Goal: Obtain resource: Download file/media

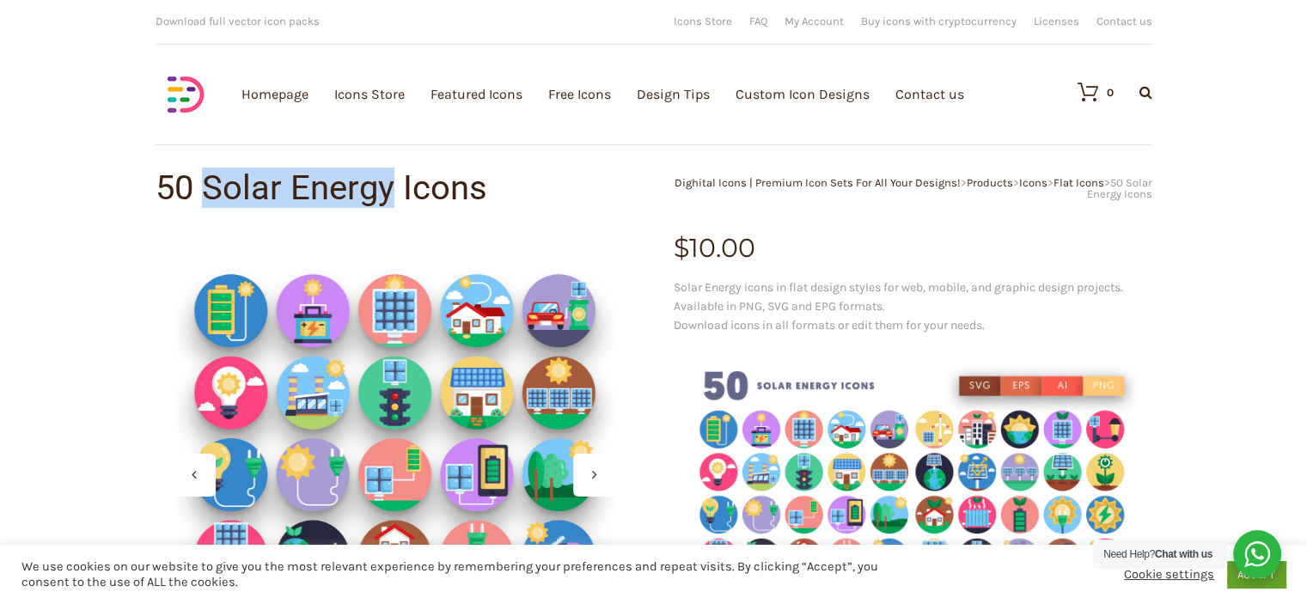
drag, startPoint x: 206, startPoint y: 187, endPoint x: 395, endPoint y: 174, distance: 189.5
click at [395, 174] on h1 "50 Solar Energy Icons" at bounding box center [405, 188] width 498 height 34
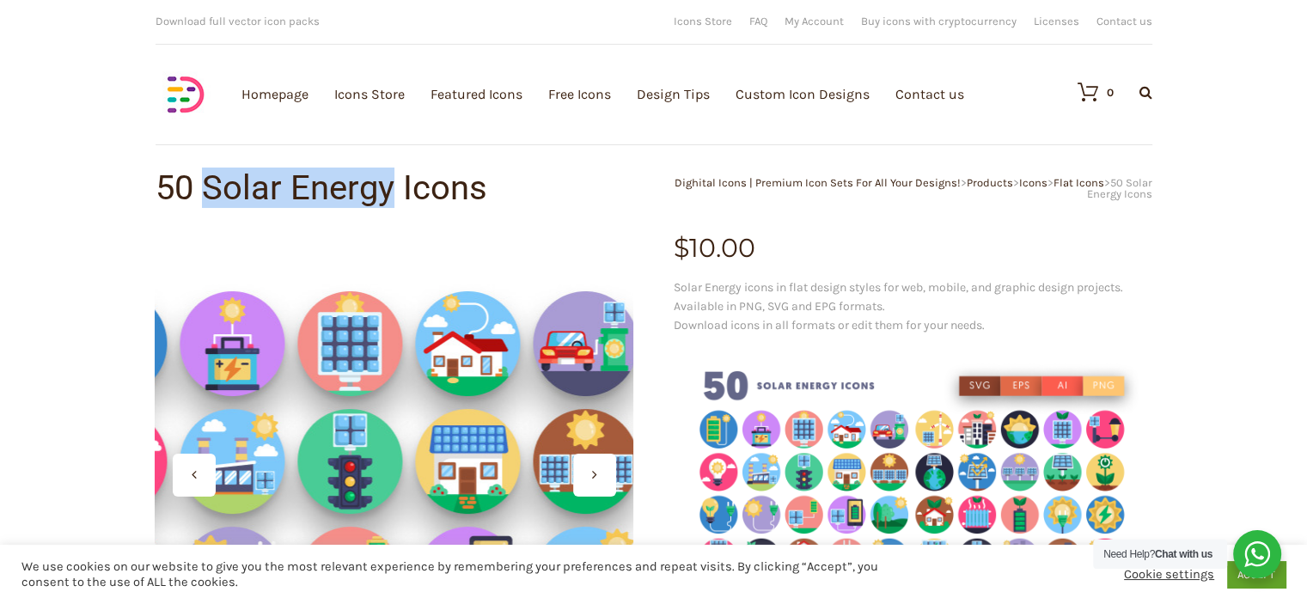
copy h1 "Solar Energy"
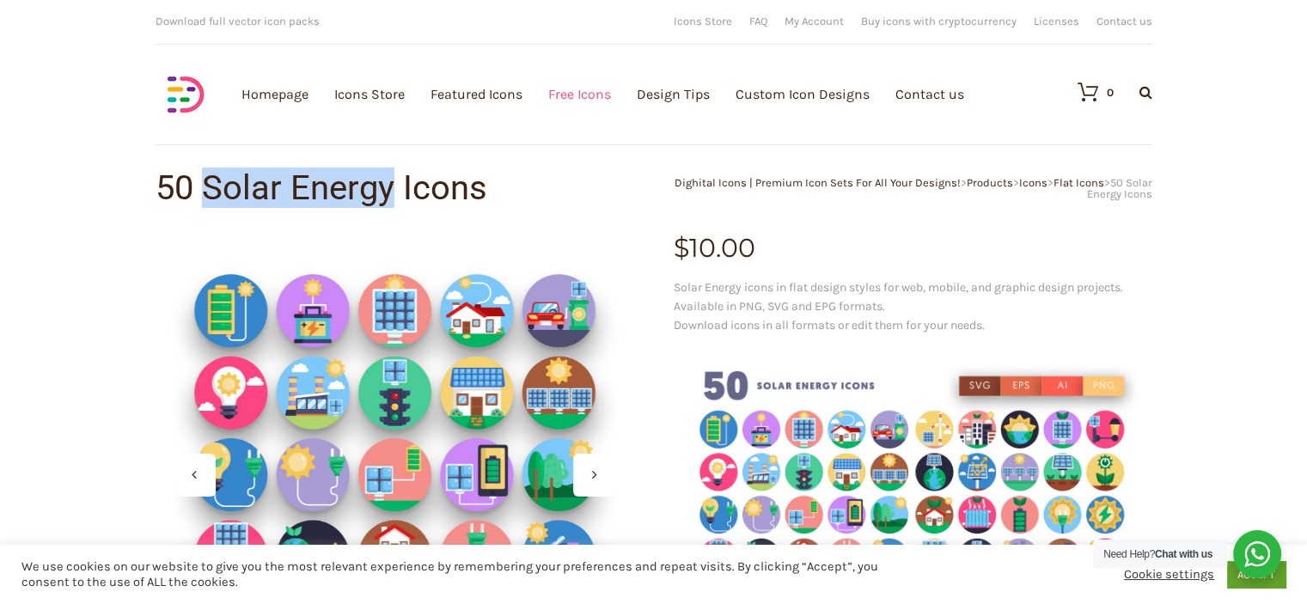
click at [574, 95] on link "Free Icons" at bounding box center [579, 94] width 63 height 188
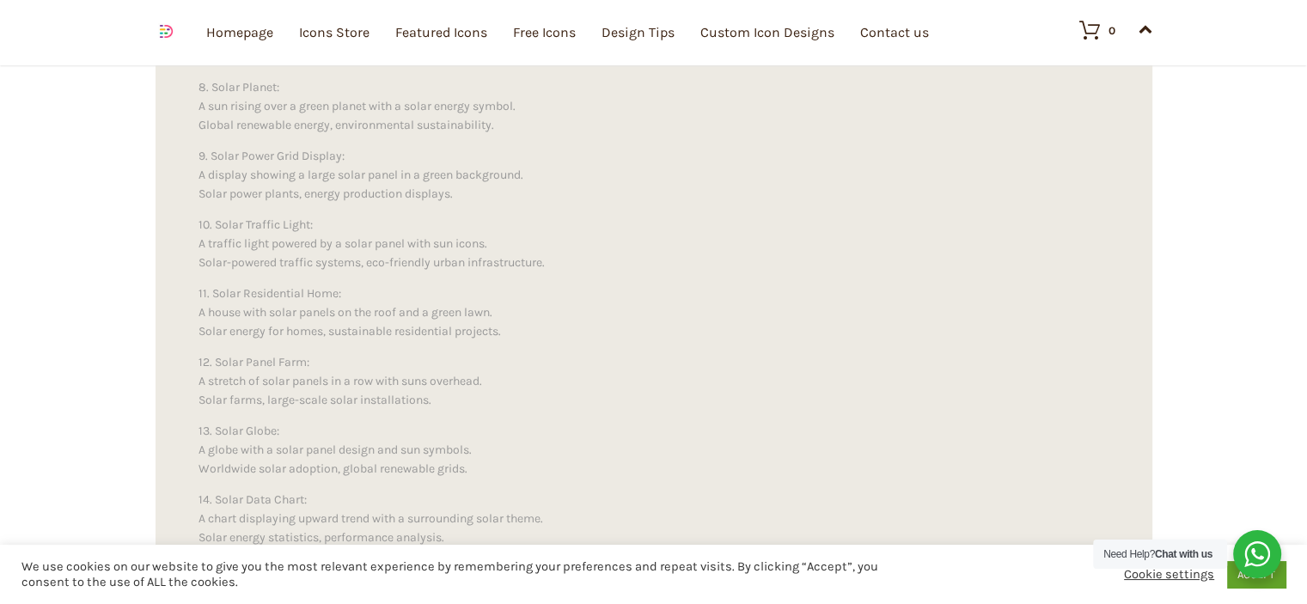
scroll to position [1565, 0]
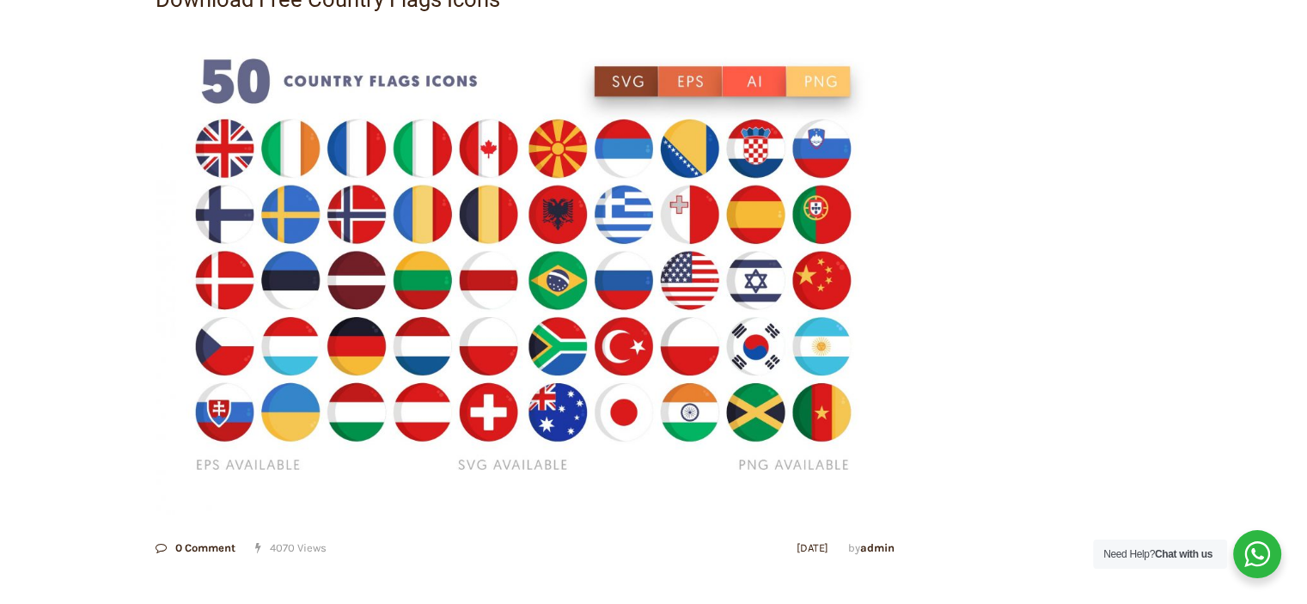
scroll to position [258, 0]
